Goal: Navigation & Orientation: Go to known website

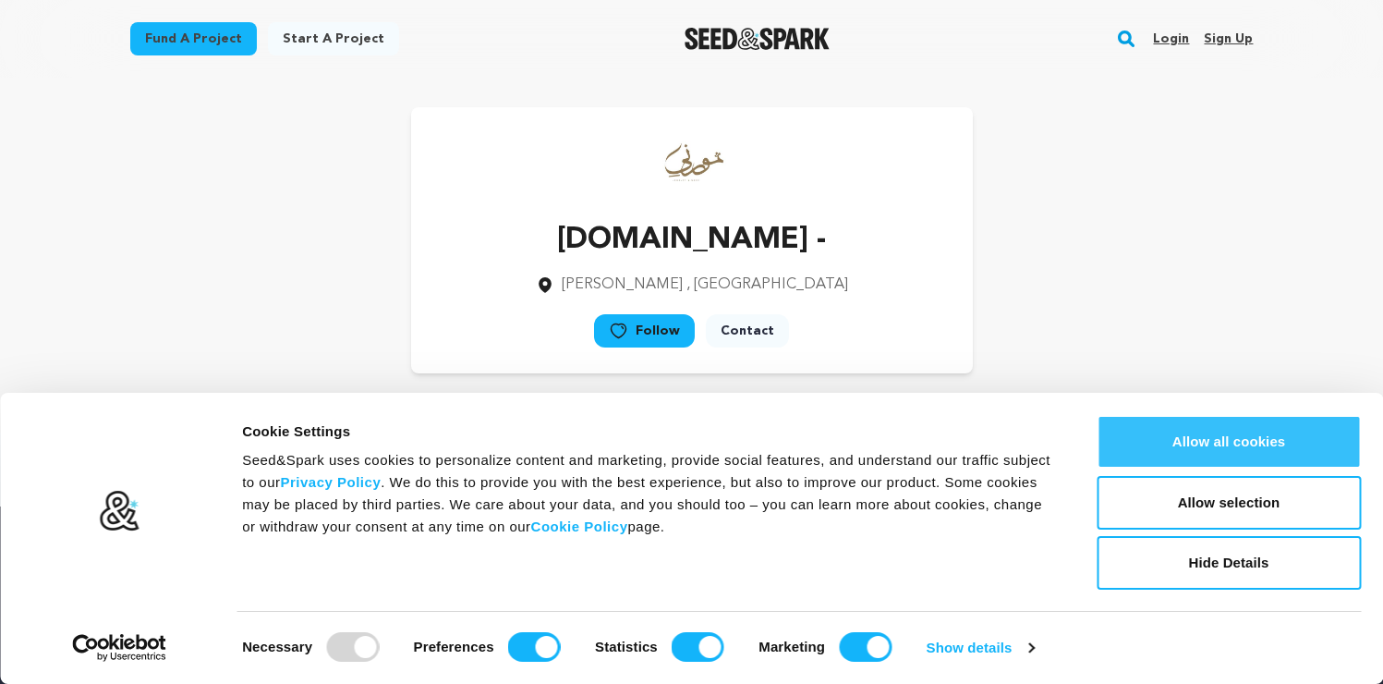
click at [1191, 443] on button "Allow all cookies" at bounding box center [1228, 442] width 264 height 54
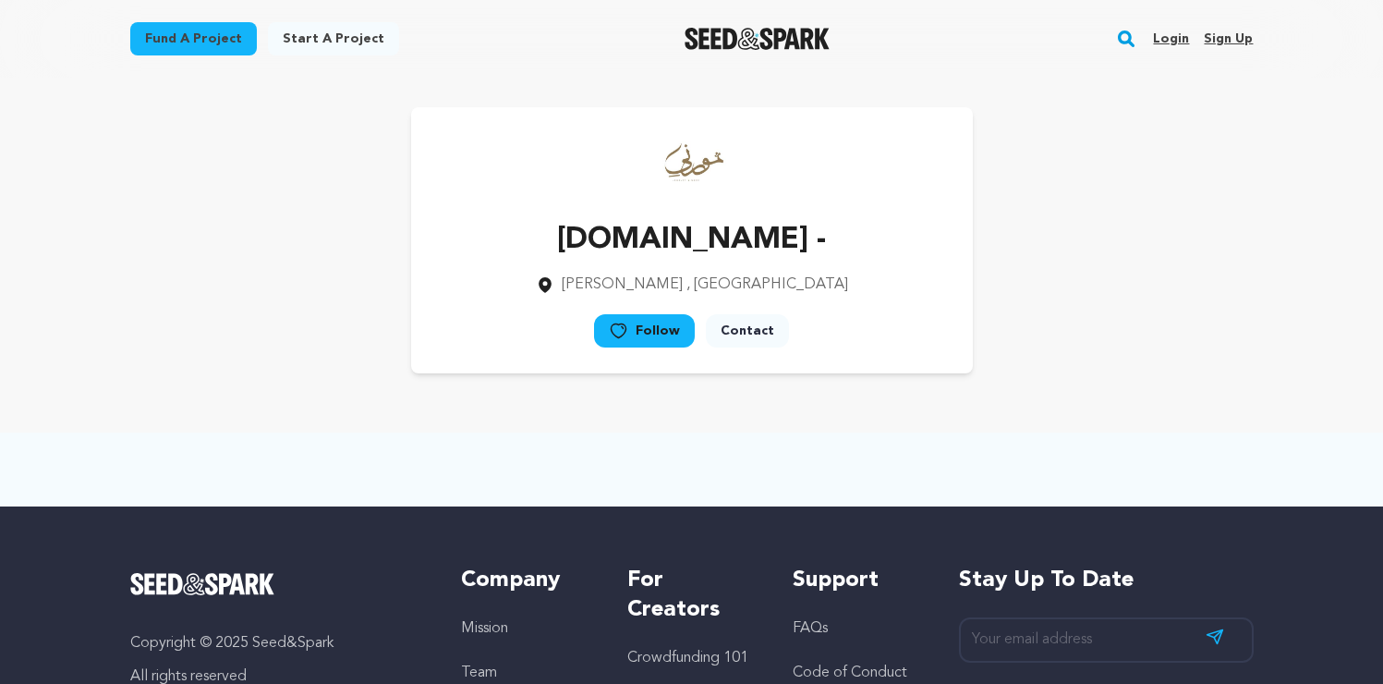
click at [728, 236] on p "[DOMAIN_NAME] -" at bounding box center [692, 240] width 312 height 44
click at [729, 236] on p "[DOMAIN_NAME] -" at bounding box center [692, 240] width 312 height 44
click at [807, 241] on p "[DOMAIN_NAME] -" at bounding box center [692, 240] width 312 height 44
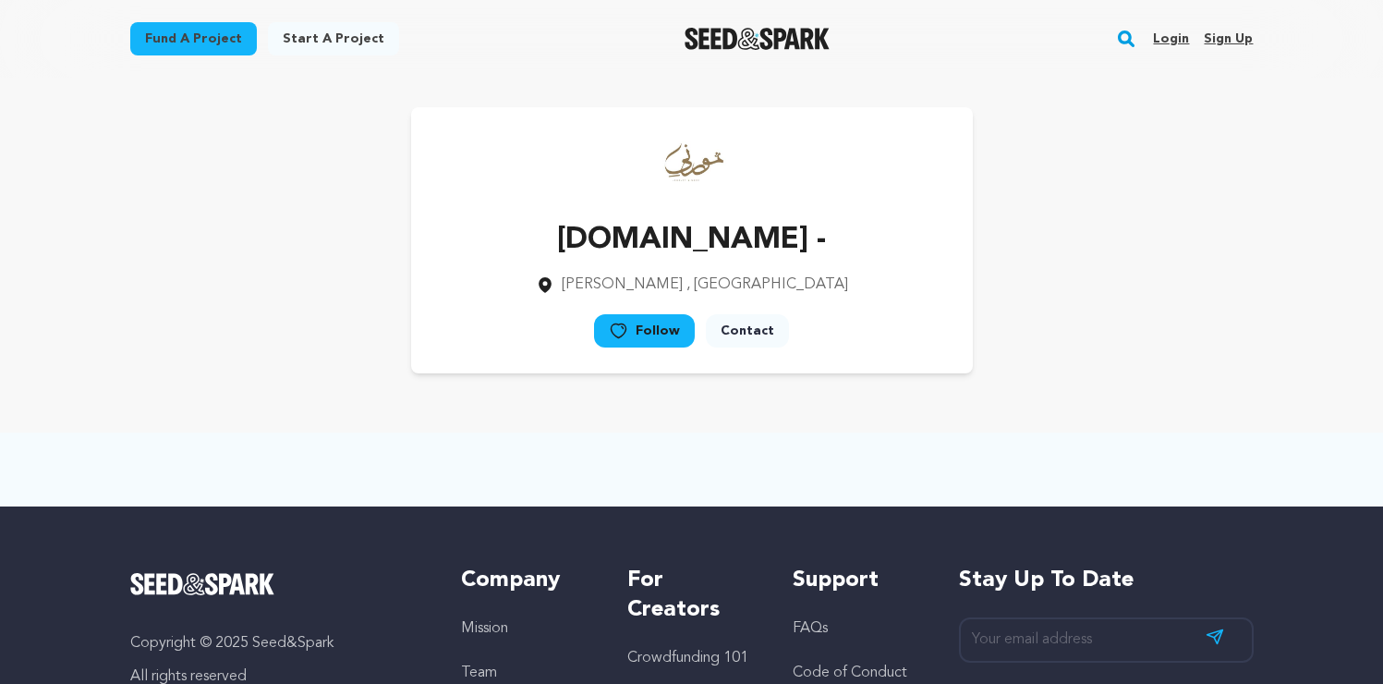
click at [818, 243] on p "[DOMAIN_NAME] -" at bounding box center [692, 240] width 312 height 44
drag, startPoint x: 829, startPoint y: 239, endPoint x: 539, endPoint y: 248, distance: 291.1
click at [539, 248] on p "[DOMAIN_NAME] -" at bounding box center [692, 240] width 312 height 44
click at [361, 127] on div "[DOMAIN_NAME] - [PERSON_NAME] , [GEOGRAPHIC_DATA] Follow" at bounding box center [691, 240] width 1123 height 266
